Goal: Task Accomplishment & Management: Use online tool/utility

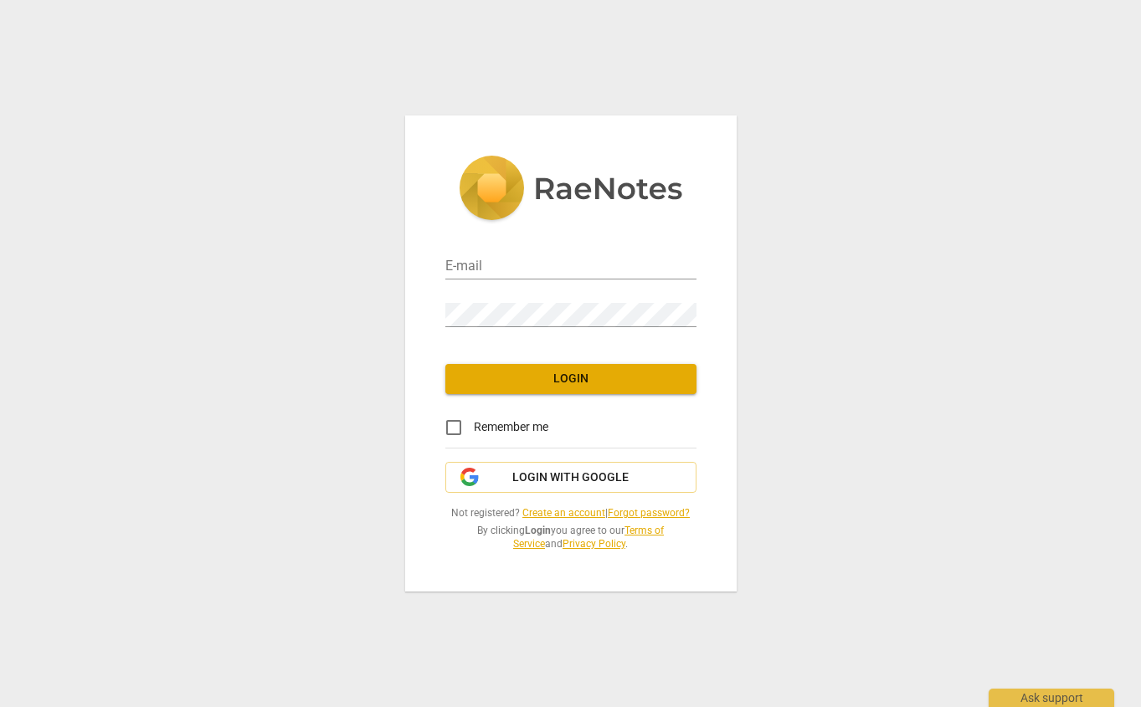
type input "jennifer.landis.santos@gmail.com"
drag, startPoint x: 560, startPoint y: 362, endPoint x: 561, endPoint y: 377, distance: 15.1
click at [560, 362] on div "E-mail jennifer.landis.santos@gmail.com Password Login Remember me Login with G…" at bounding box center [570, 353] width 331 height 475
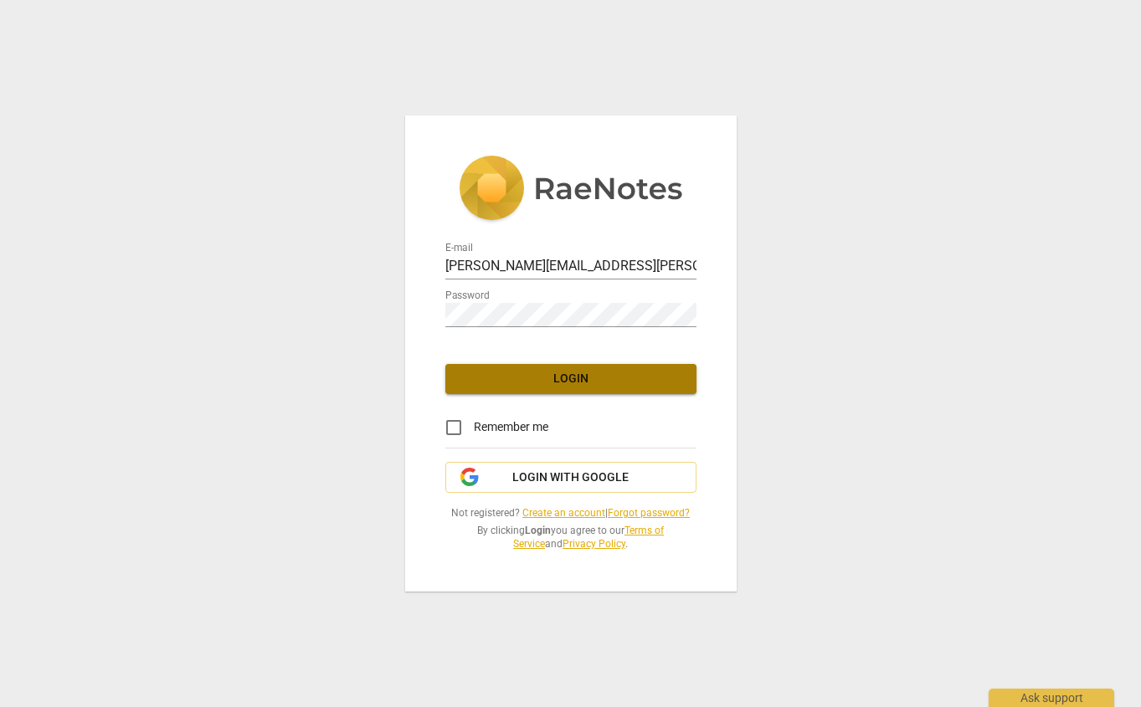
click at [559, 381] on span "Login" at bounding box center [571, 379] width 224 height 17
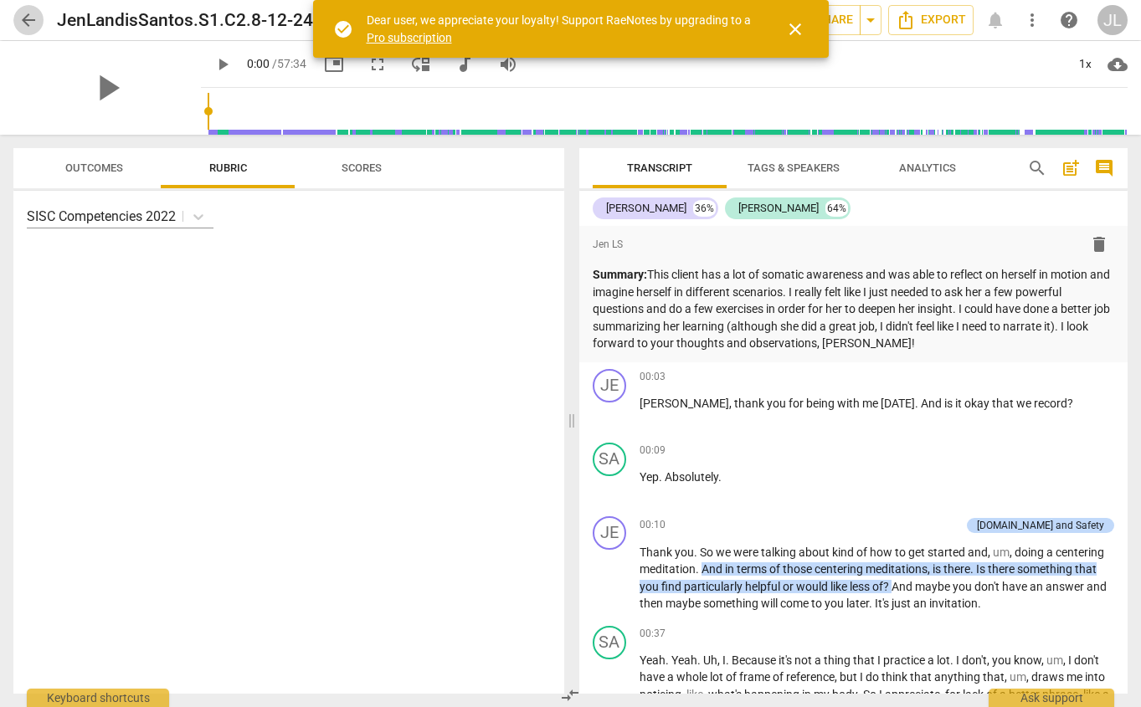
click at [36, 23] on span "arrow_back" at bounding box center [28, 20] width 20 height 20
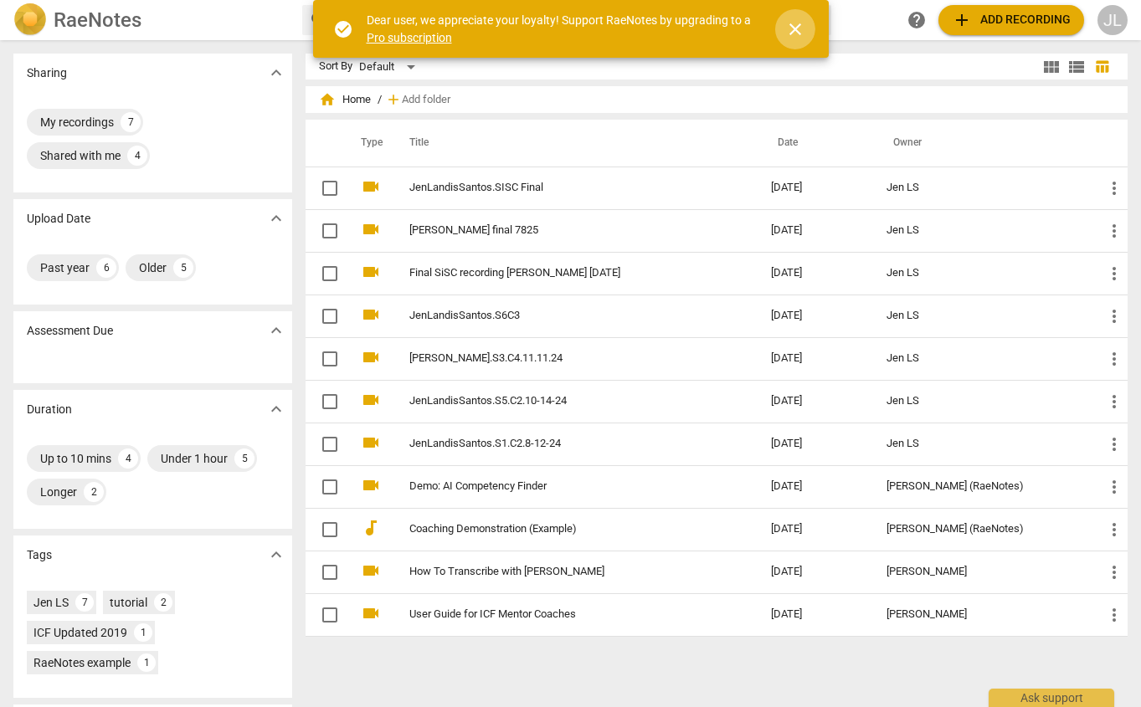
click at [793, 27] on span "close" at bounding box center [795, 29] width 20 height 20
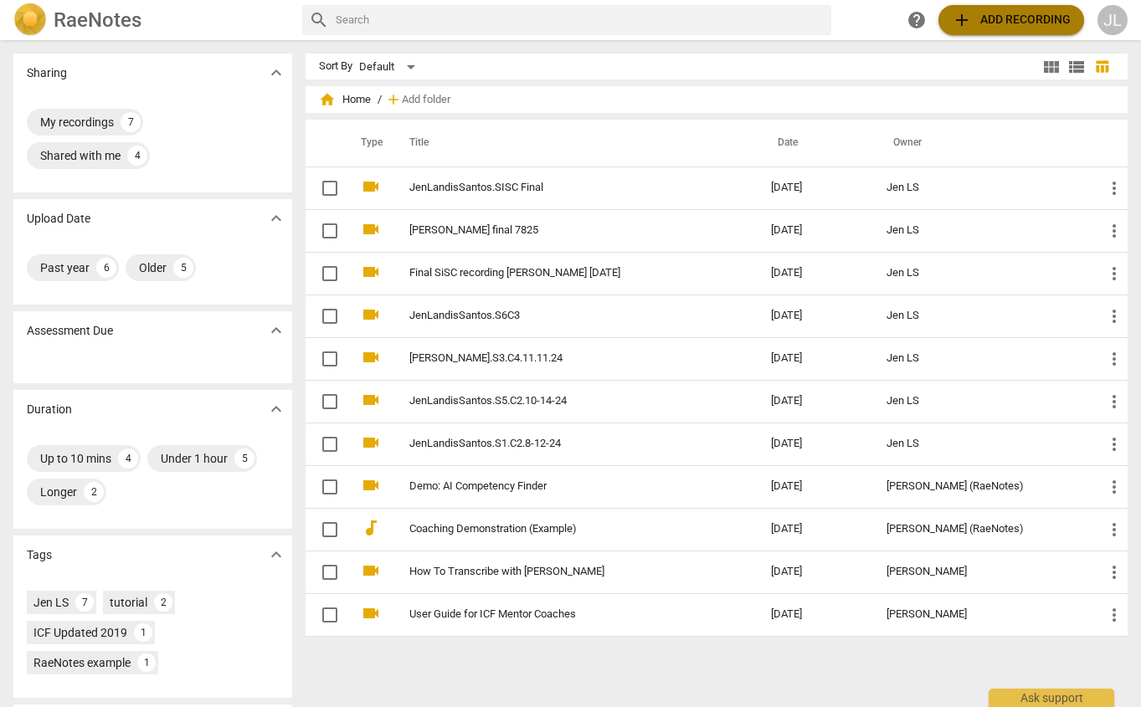
click at [953, 14] on span "add" at bounding box center [962, 20] width 20 height 20
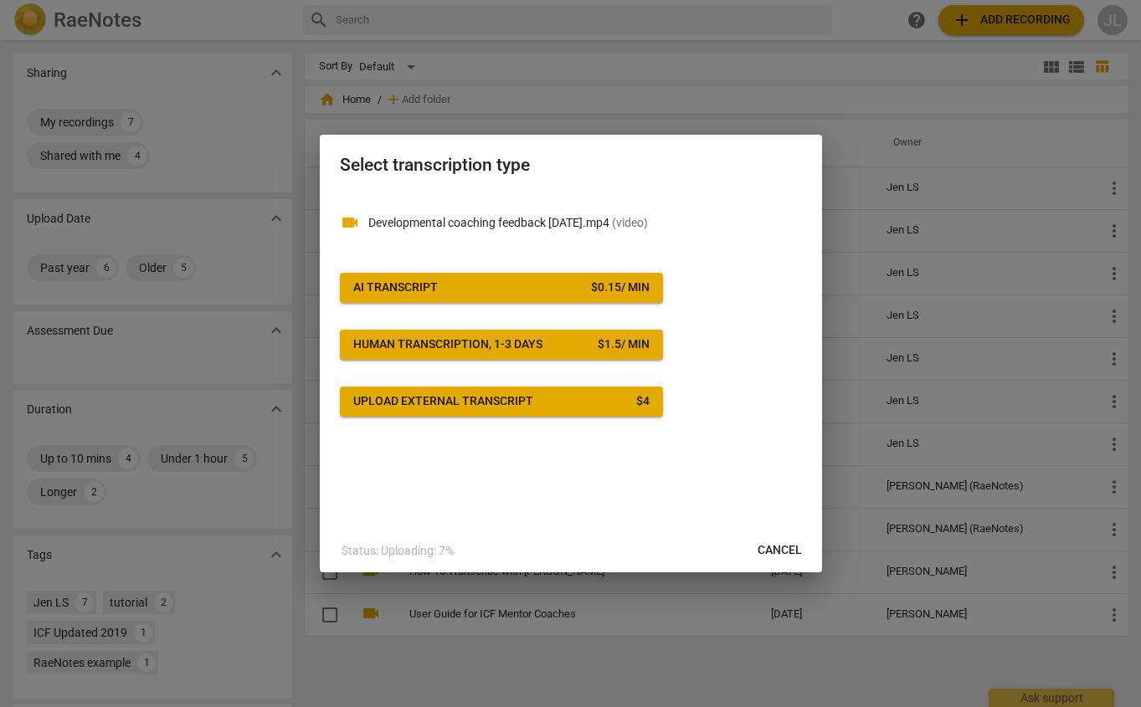
click at [610, 289] on div "$ 0.15 / min" at bounding box center [620, 288] width 59 height 17
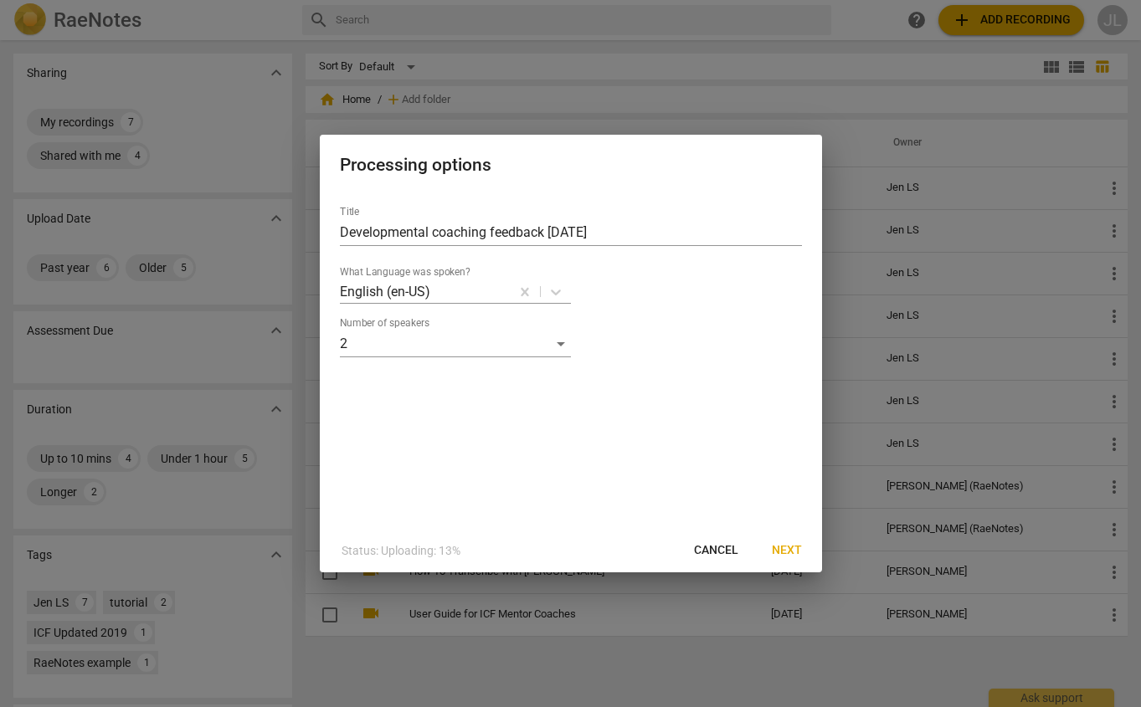
click at [774, 539] on button "Next" at bounding box center [786, 551] width 57 height 30
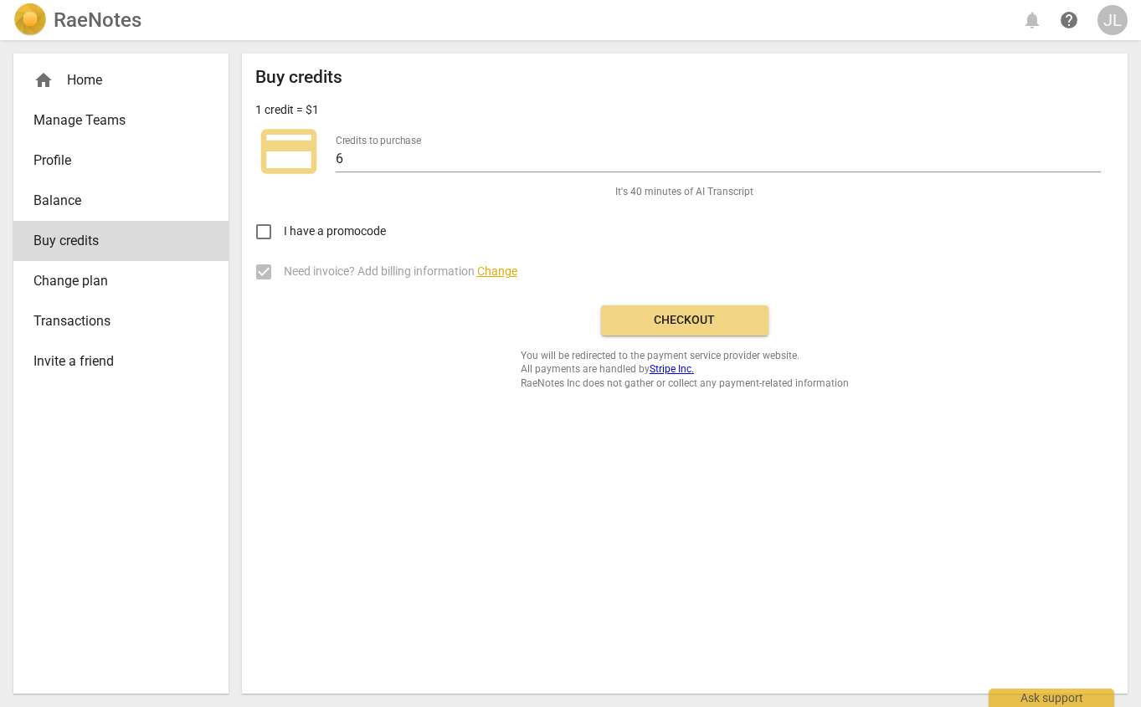
click at [658, 312] on span "Checkout" at bounding box center [684, 320] width 141 height 17
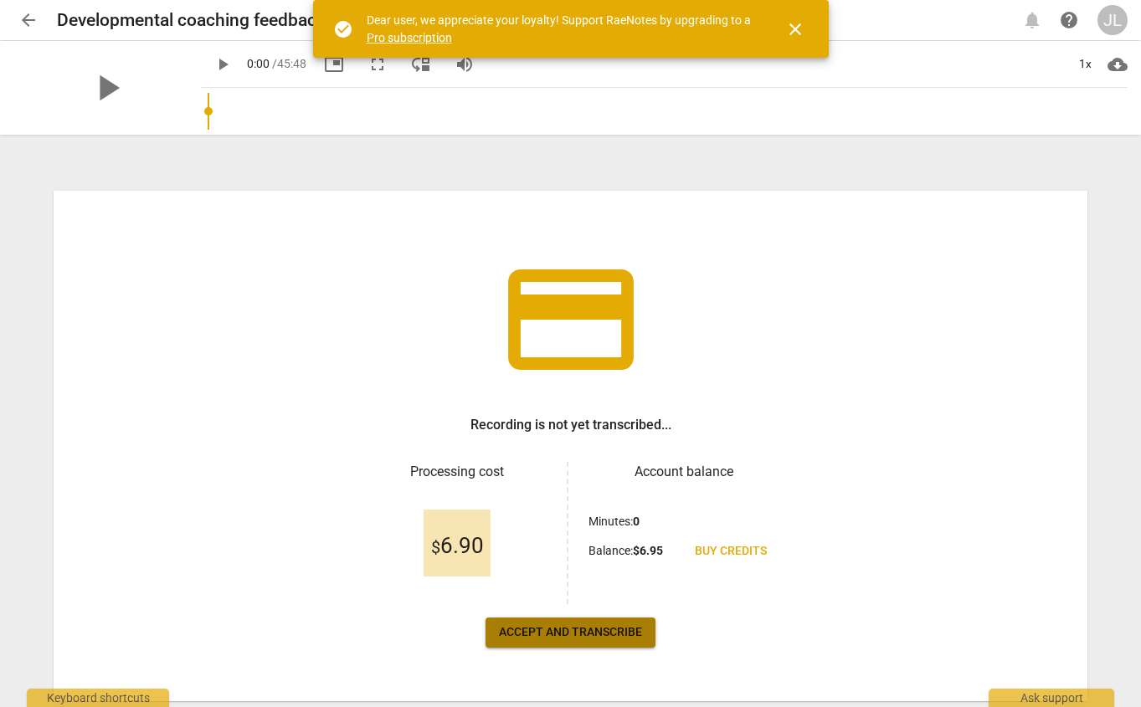
click at [578, 638] on span "Accept and transcribe" at bounding box center [570, 632] width 143 height 17
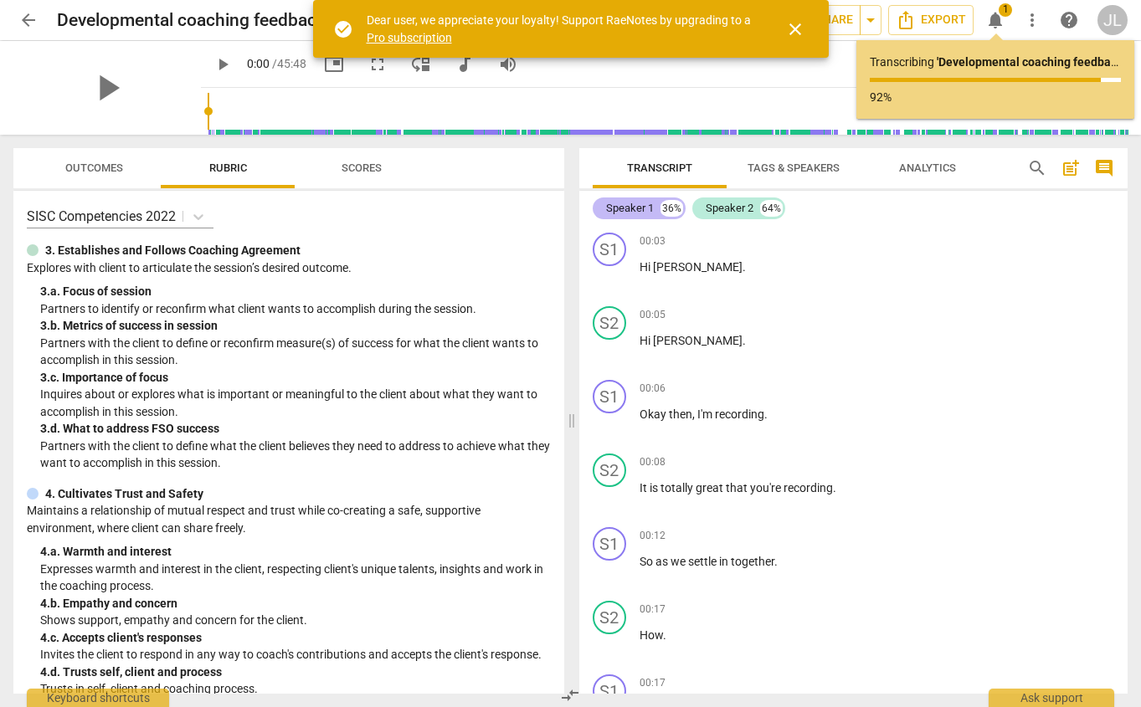
click at [627, 204] on div "Speaker 1" at bounding box center [630, 208] width 48 height 17
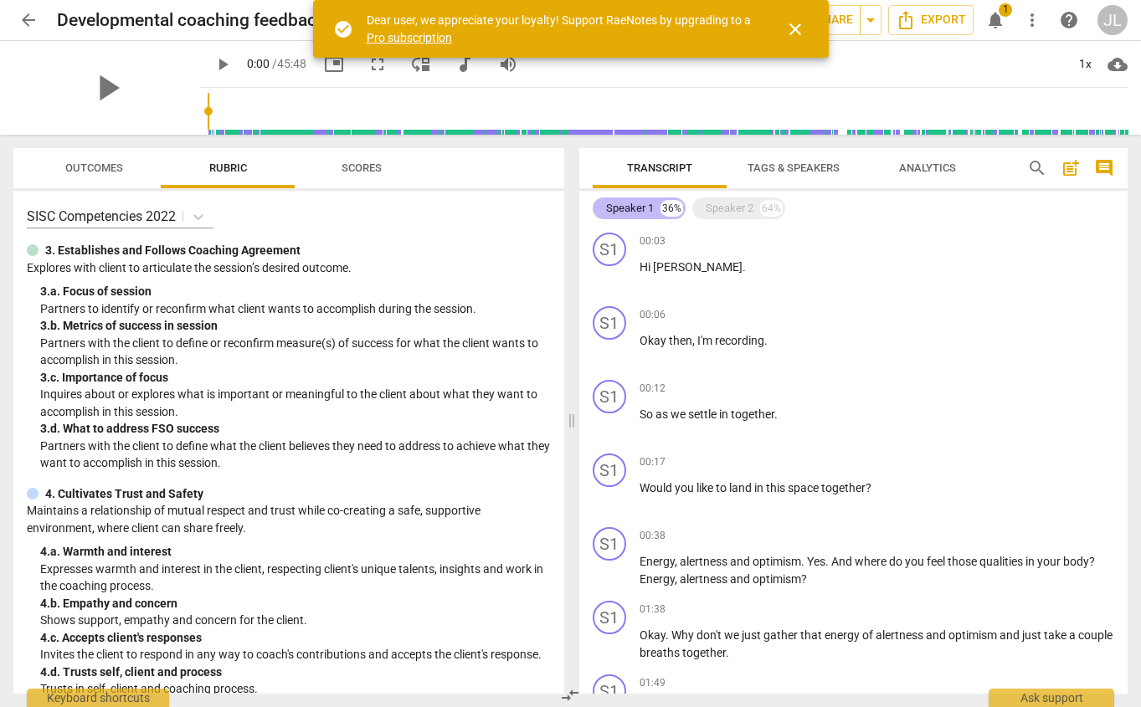
click at [629, 206] on div "Speaker 1" at bounding box center [630, 208] width 48 height 17
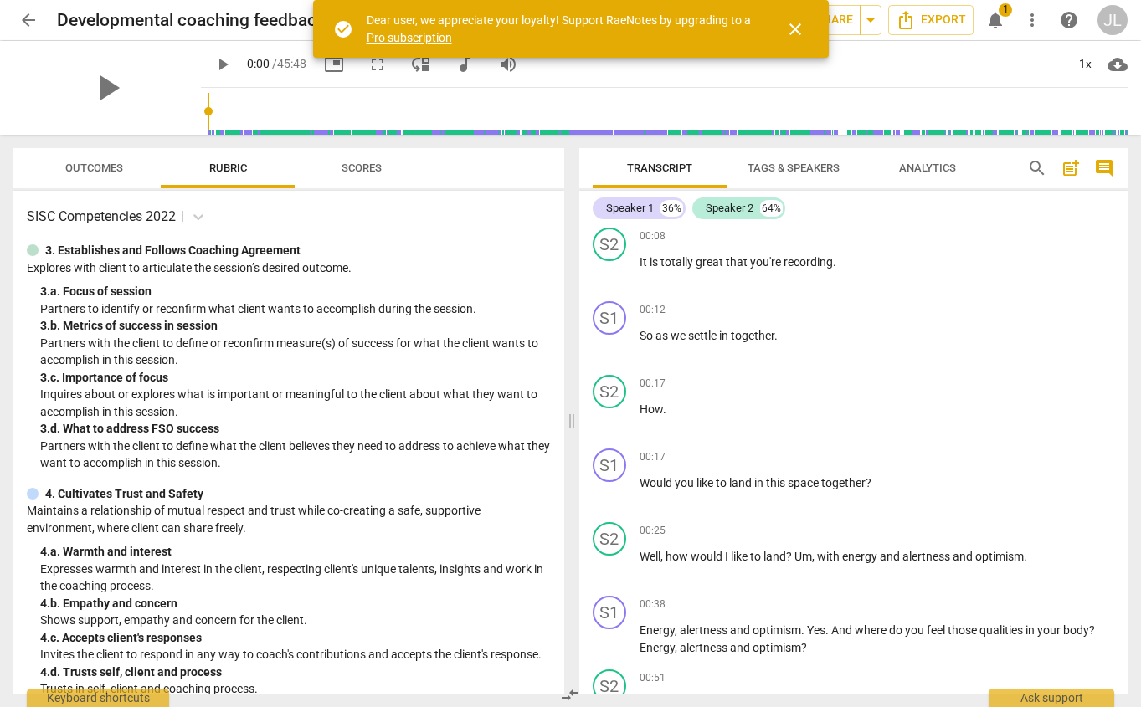
scroll to position [287, 0]
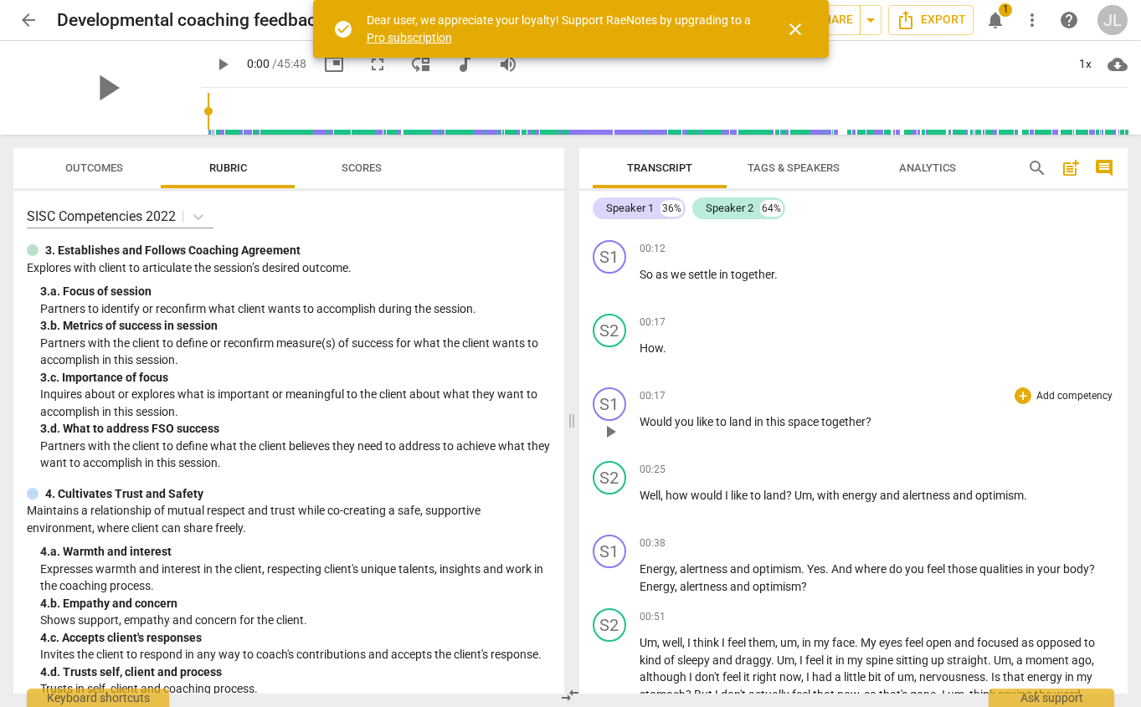
click at [637, 422] on div "play_arrow pause" at bounding box center [618, 432] width 43 height 22
click at [805, 38] on span "close" at bounding box center [795, 29] width 40 height 20
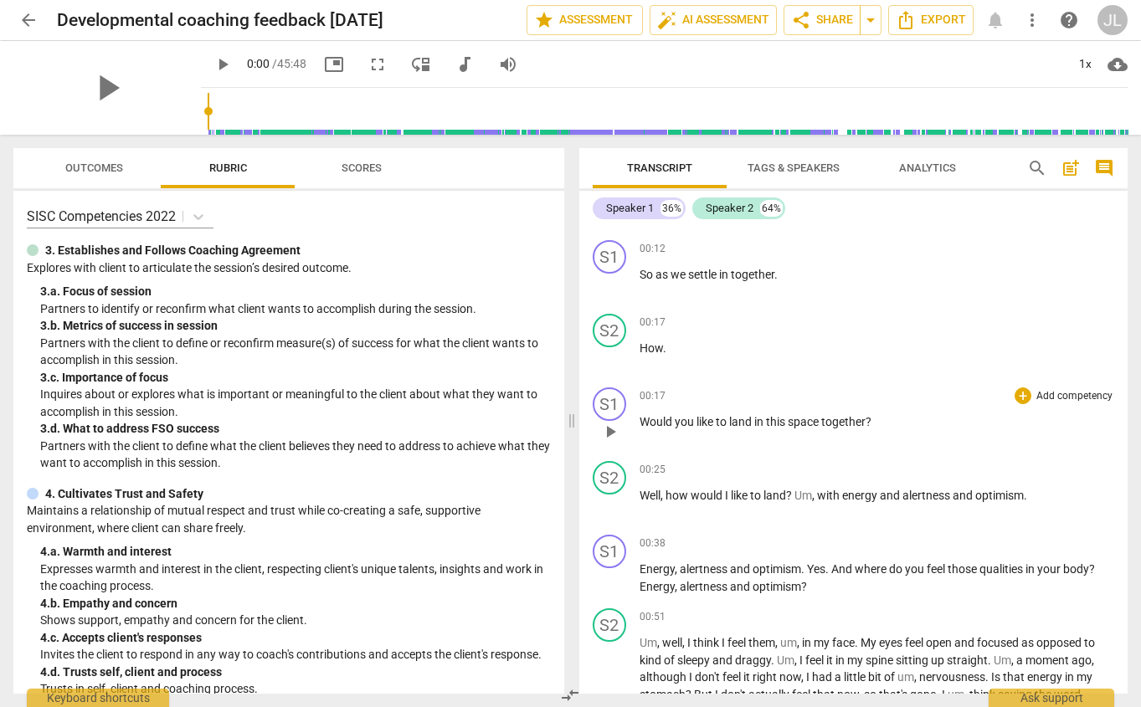
click at [640, 423] on span "Would" at bounding box center [656, 421] width 35 height 13
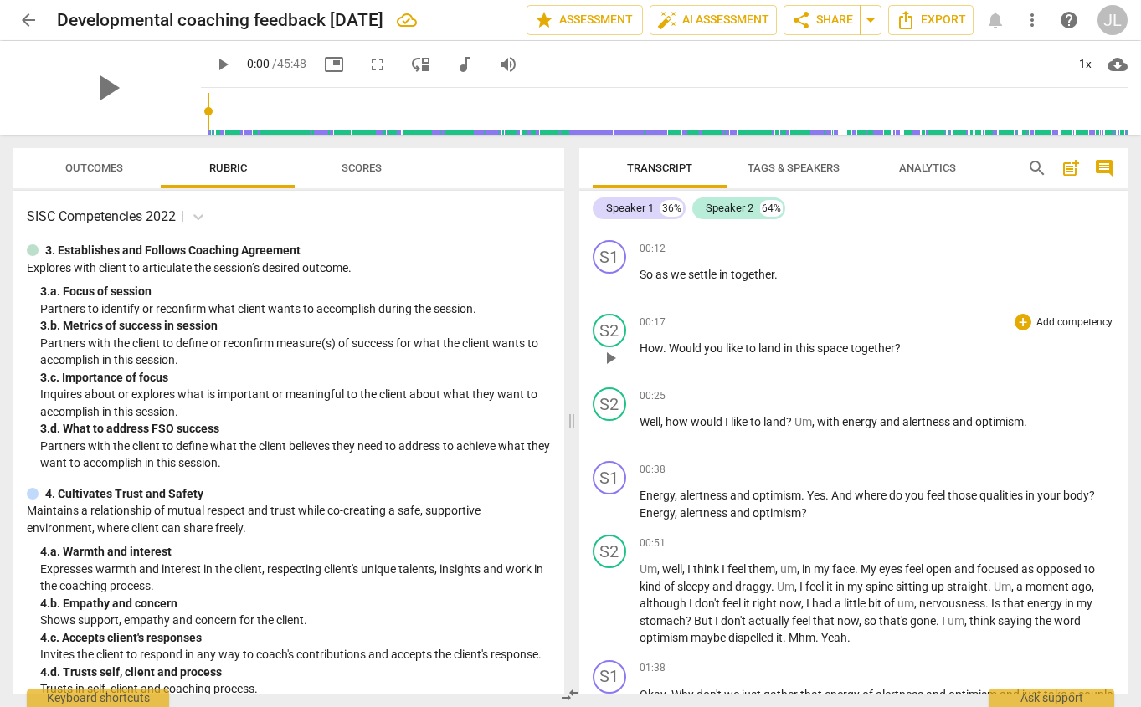
click at [639, 349] on span "How" at bounding box center [650, 347] width 23 height 13
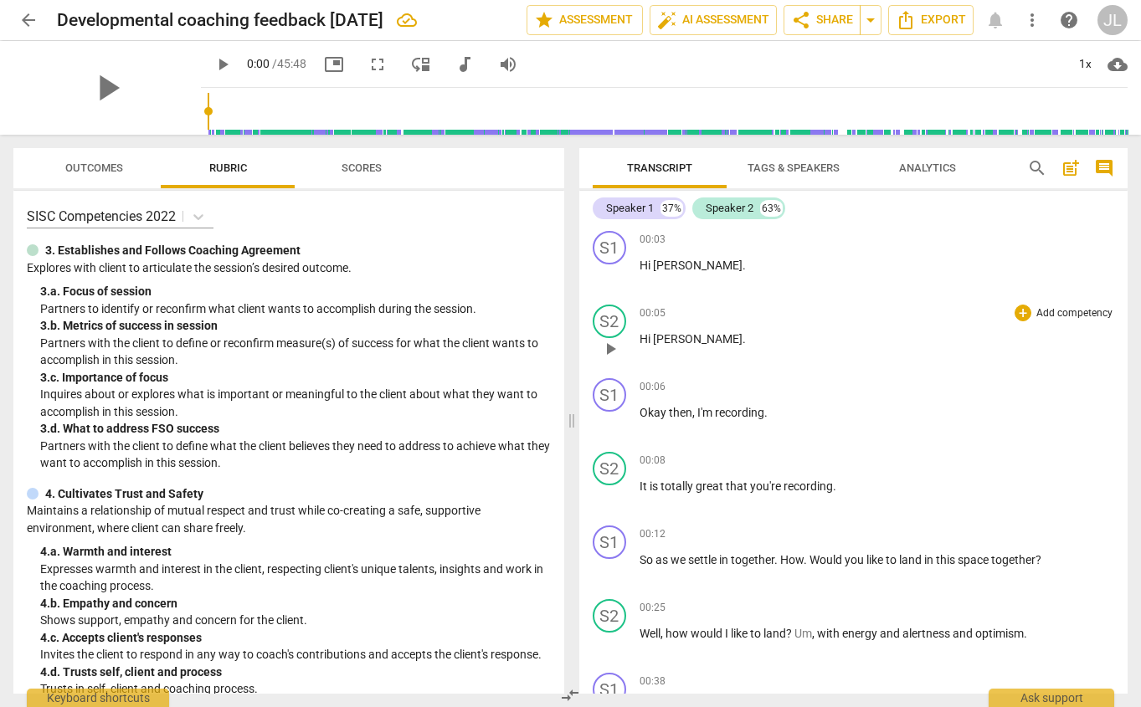
scroll to position [0, 0]
click at [671, 409] on span "then" at bounding box center [680, 414] width 23 height 13
click at [669, 416] on span "then" at bounding box center [680, 414] width 23 height 13
drag, startPoint x: 689, startPoint y: 413, endPoint x: 639, endPoint y: 415, distance: 50.2
click at [639, 415] on p "Okay then , I'm recording ." at bounding box center [876, 415] width 475 height 18
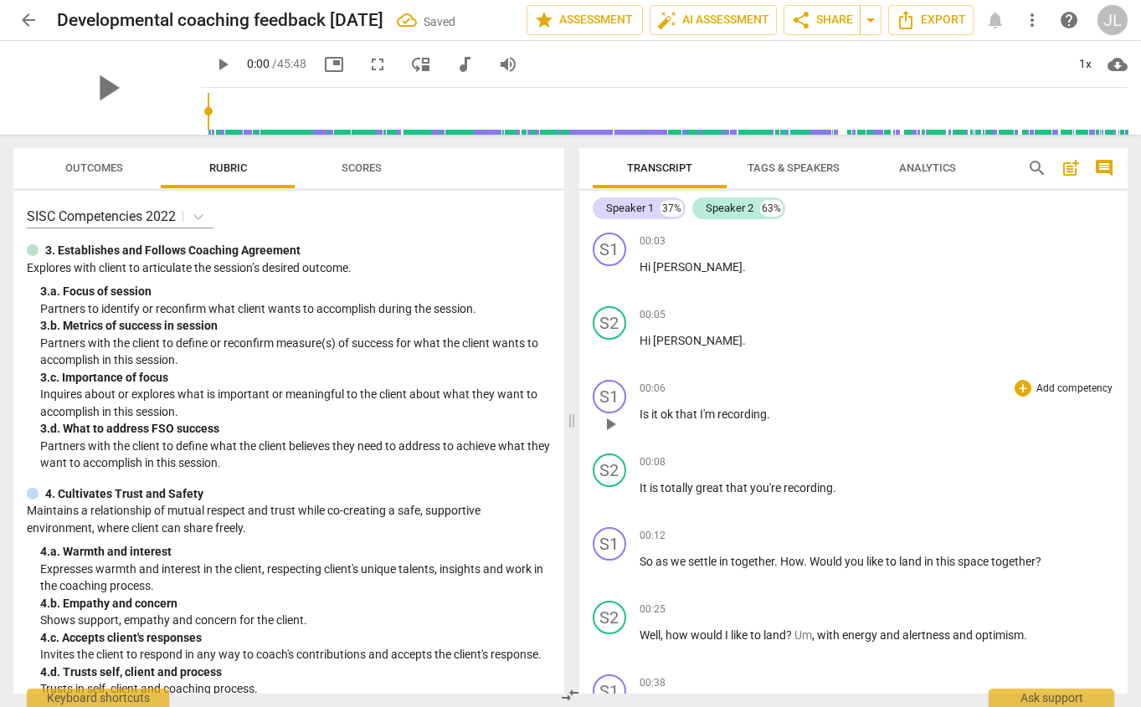
click at [801, 402] on div "00:06 + Add competency keyboard_arrow_right Is it ok that I'm recording ." at bounding box center [876, 410] width 475 height 60
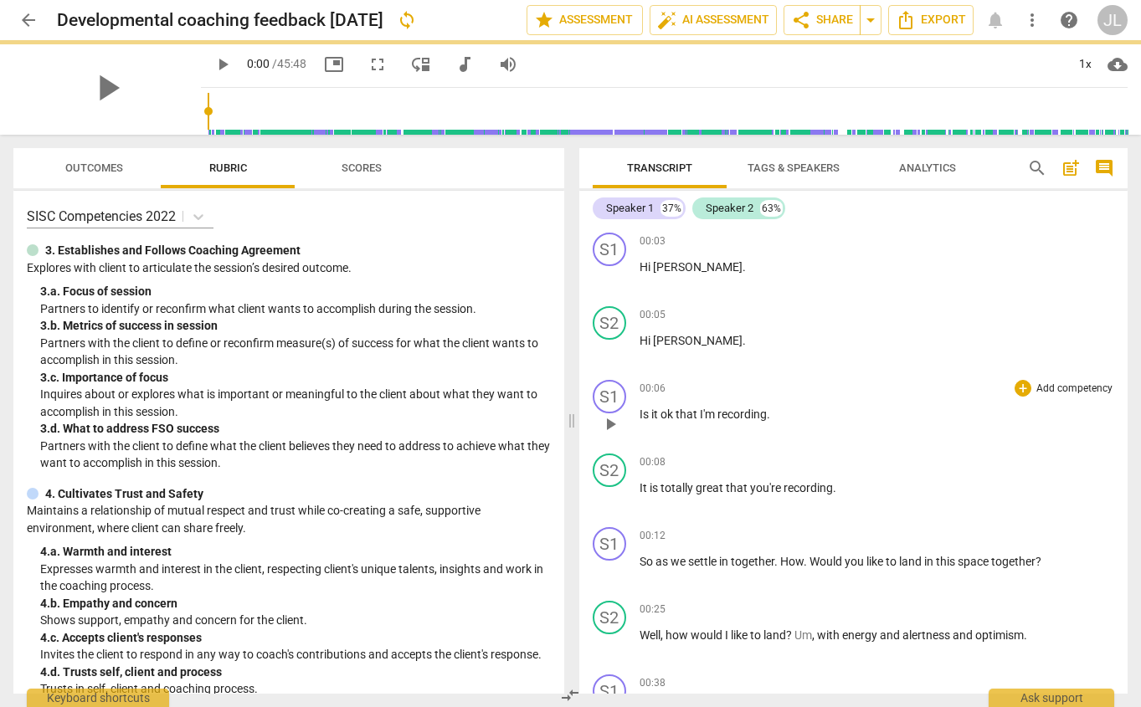
click at [780, 408] on p "Is it ok that I'm recording ." at bounding box center [876, 415] width 475 height 18
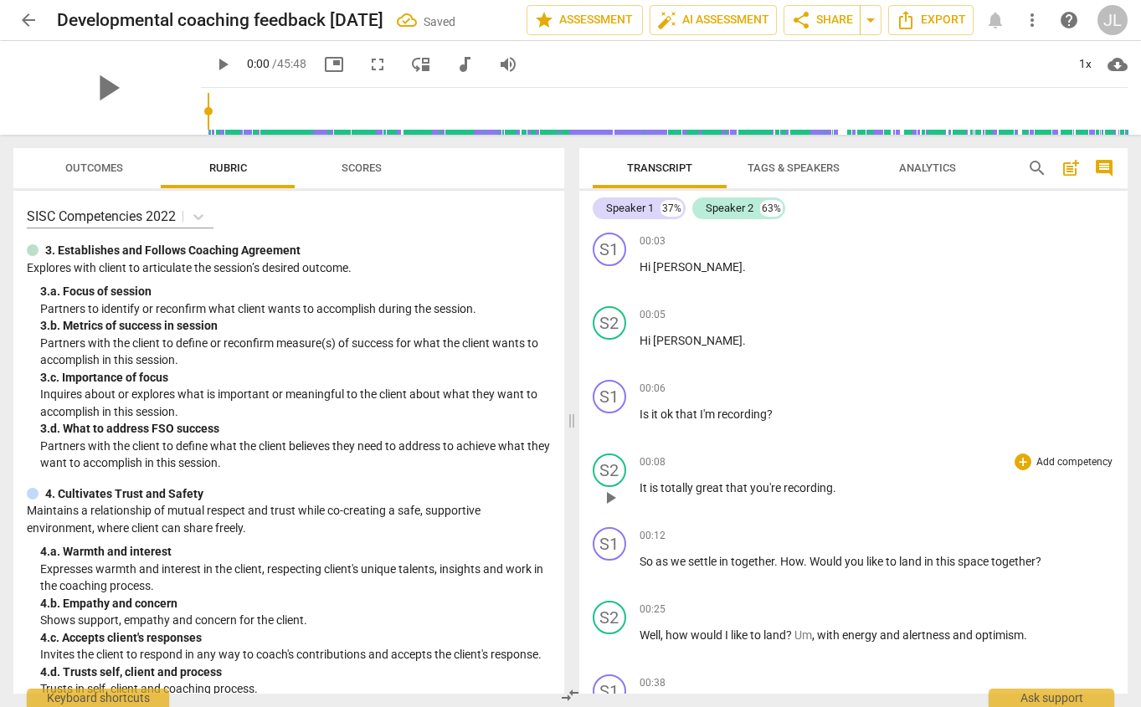
click at [755, 461] on div "00:08 + Add competency keyboard_arrow_right" at bounding box center [876, 462] width 475 height 17
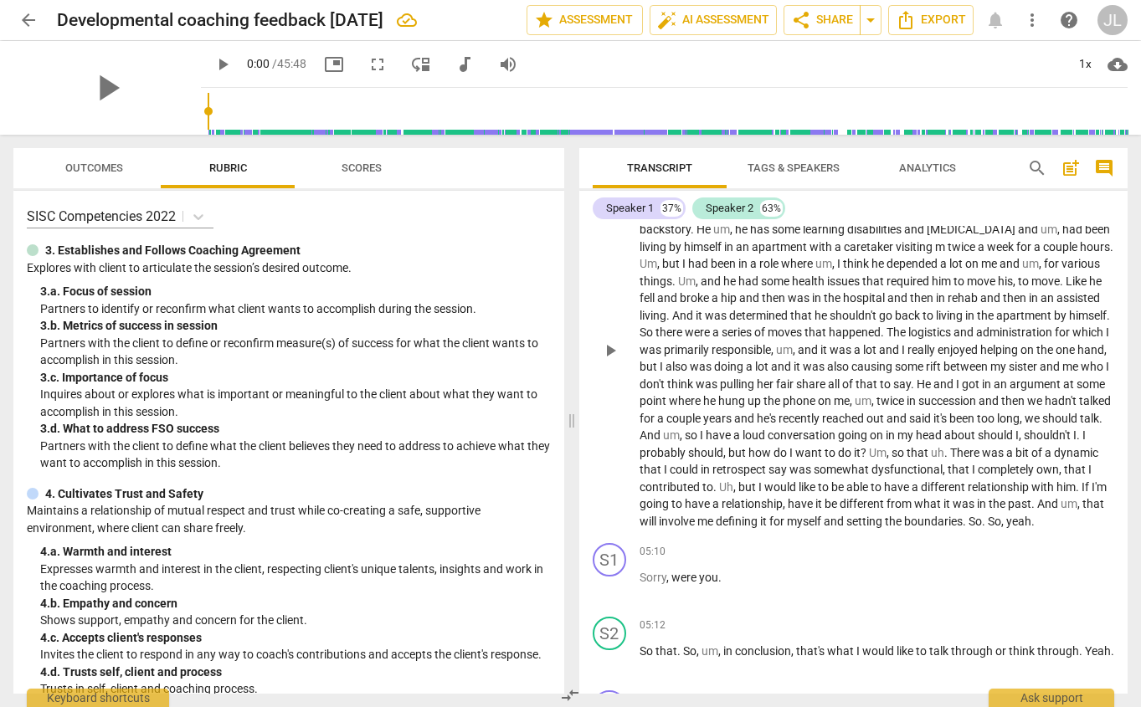
scroll to position [1681, 0]
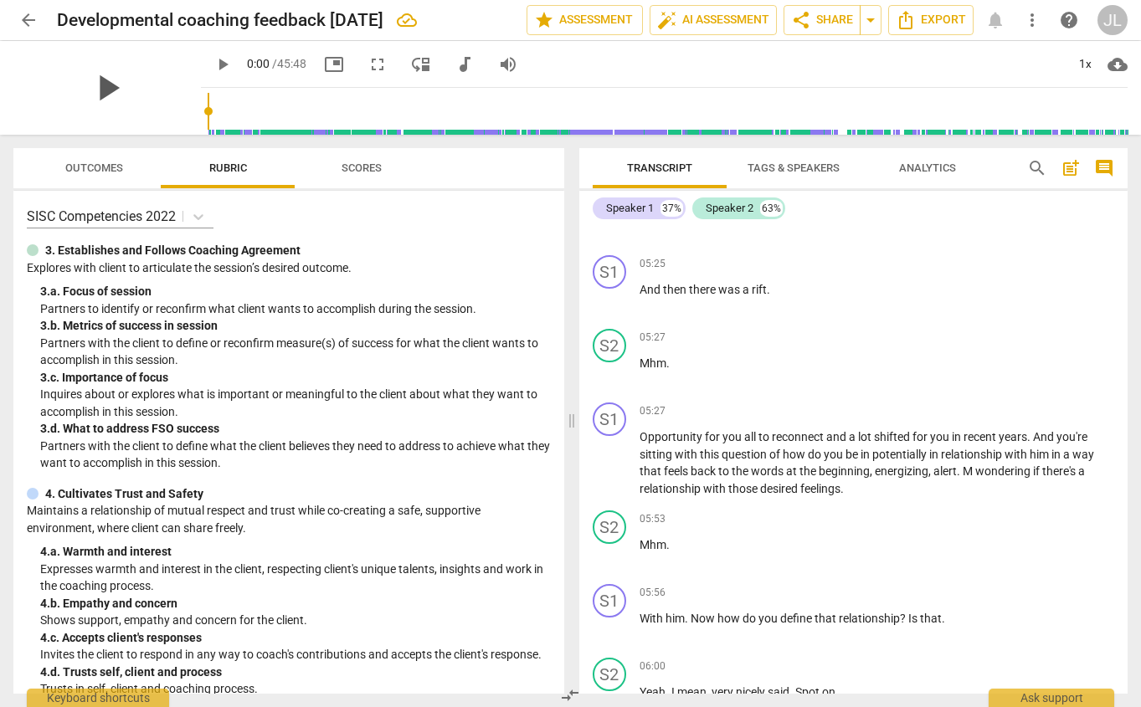
click at [96, 107] on span "play_arrow" at bounding box center [107, 88] width 44 height 44
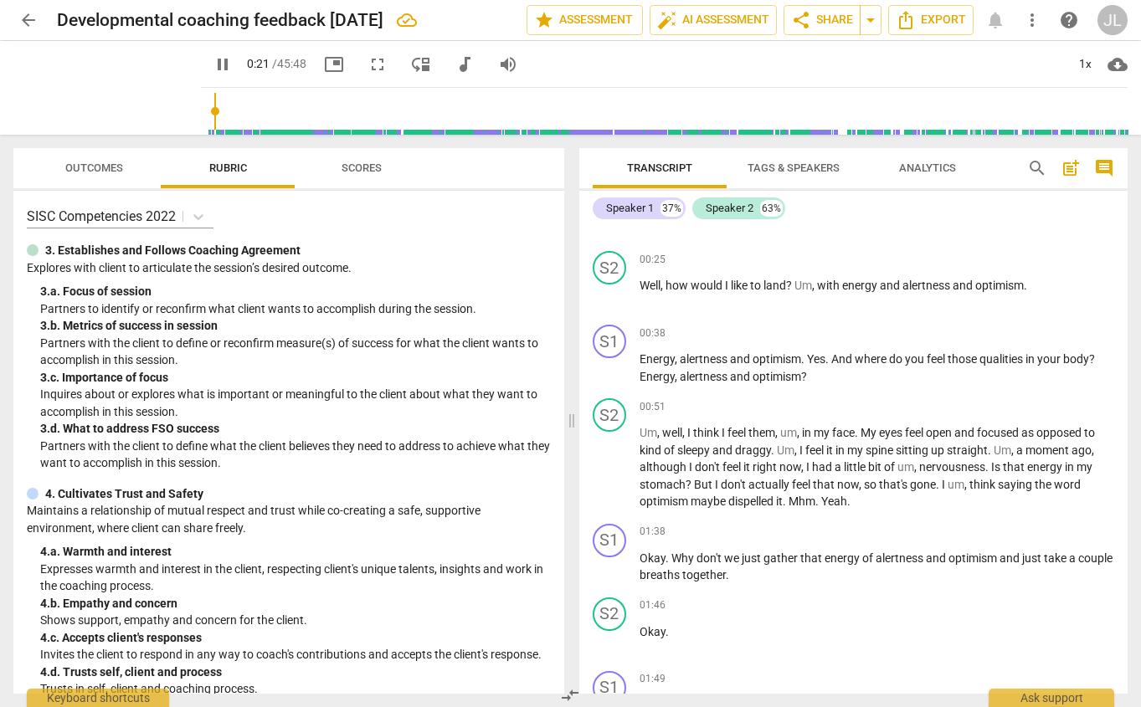
scroll to position [244, 0]
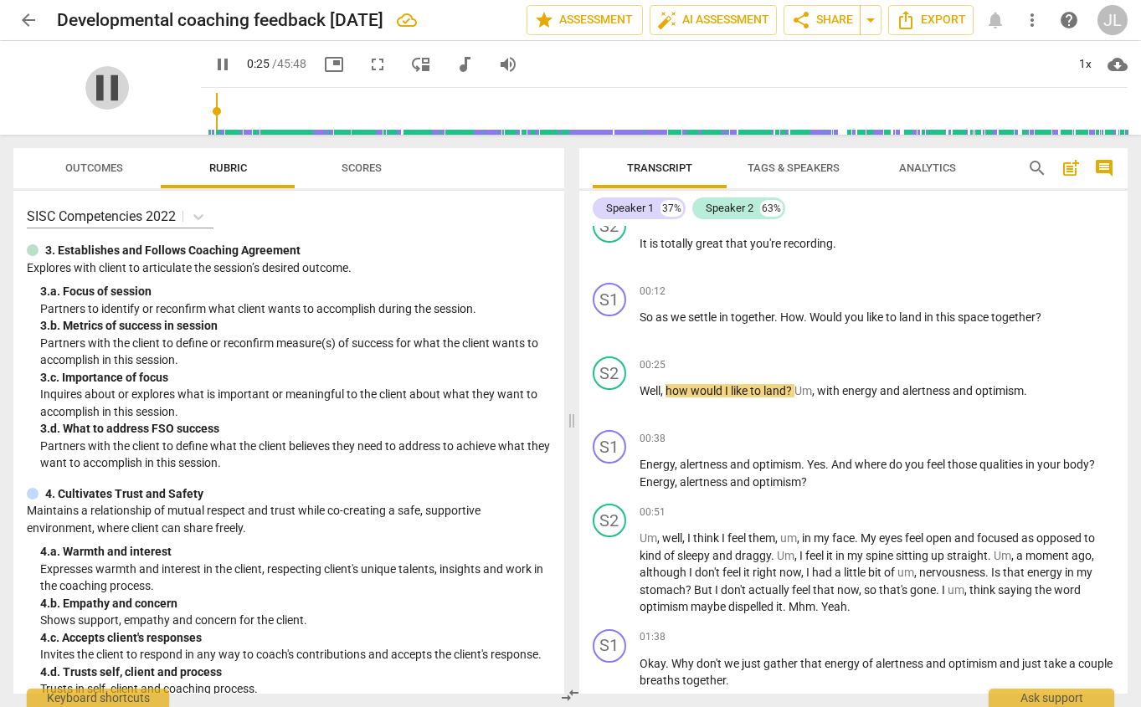
click at [98, 87] on span "pause" at bounding box center [107, 88] width 44 height 44
type input "26"
